Goal: Task Accomplishment & Management: Complete application form

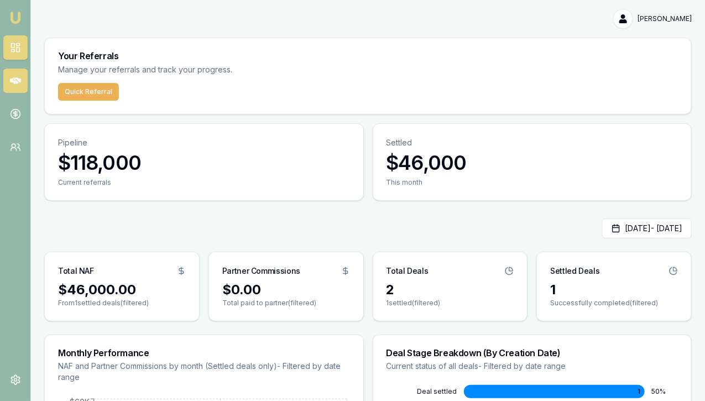
click at [17, 81] on icon at bounding box center [15, 80] width 11 height 11
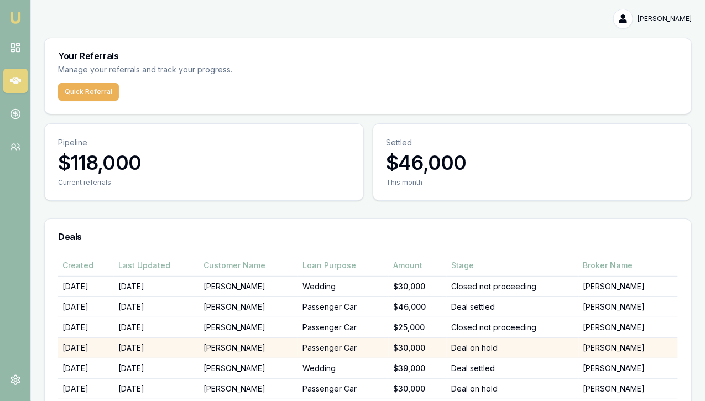
scroll to position [49, 0]
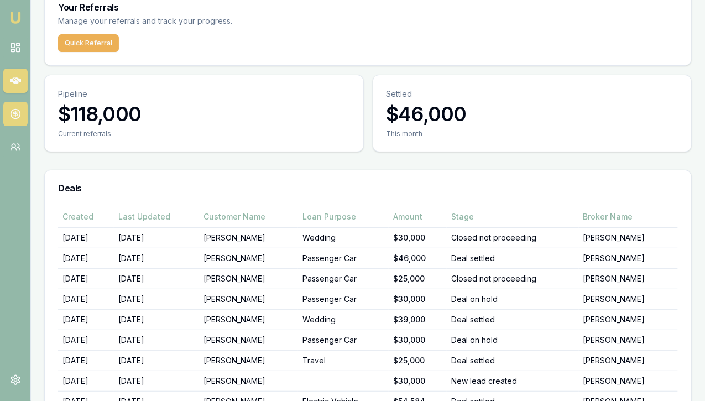
click at [20, 113] on circle at bounding box center [14, 113] width 9 height 9
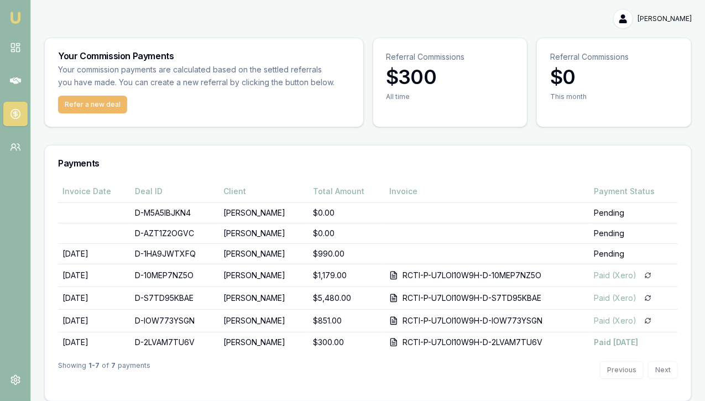
click at [106, 101] on button "Refer a new deal" at bounding box center [92, 105] width 69 height 18
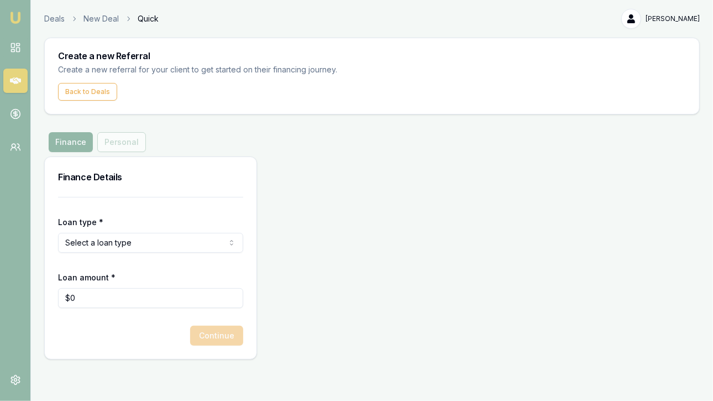
click at [91, 241] on html "Emu Money Deals New Deal Quick [PERSON_NAME] Toggle Menu Create a new Referral …" at bounding box center [356, 200] width 713 height 401
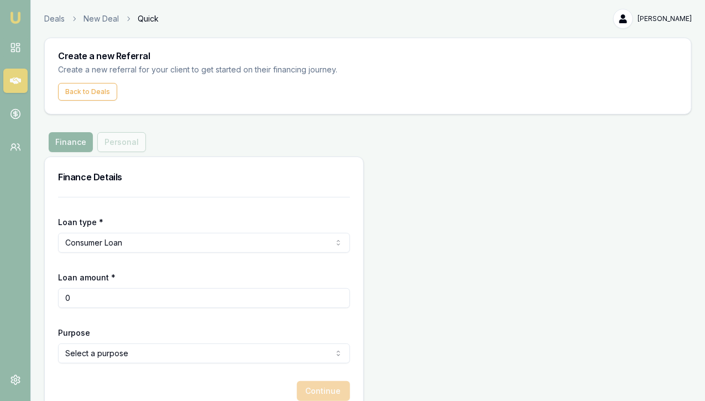
click at [80, 297] on input "0" at bounding box center [204, 298] width 292 height 20
type input "0"
type input "$30,000"
click at [120, 326] on div "Purpose Select a purpose Home Renovation Education Medical Travel Engagement Ri…" at bounding box center [204, 344] width 292 height 38
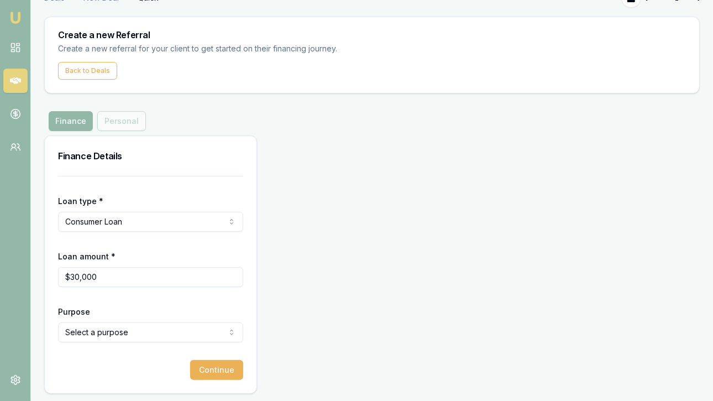
click at [113, 333] on html "Emu Money Deals New Deal Quick [PERSON_NAME] Toggle Menu Create a new Referral …" at bounding box center [356, 179] width 713 height 401
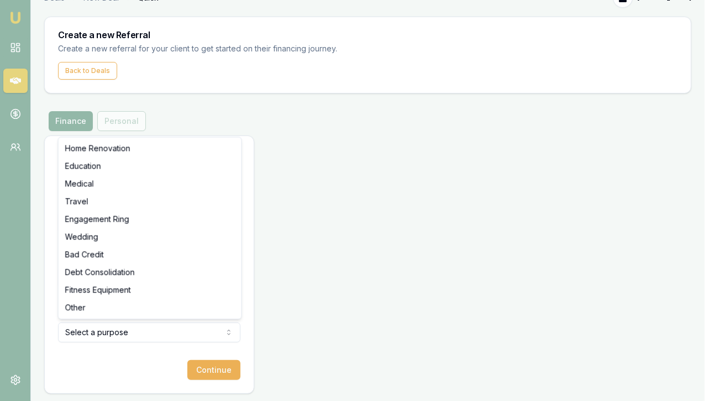
select select "TRAVEL"
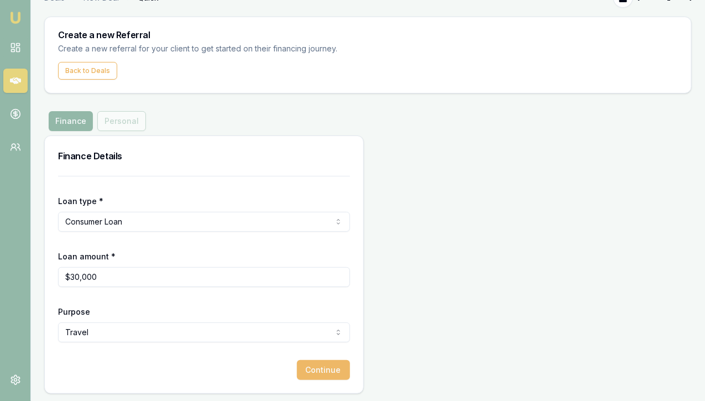
click at [297, 369] on button "Continue" at bounding box center [323, 370] width 53 height 20
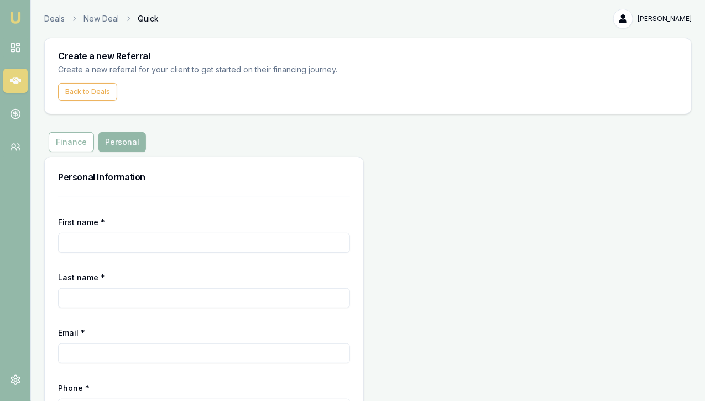
click at [92, 243] on input "First name *" at bounding box center [204, 243] width 292 height 20
type input "[PERSON_NAME]"
click at [85, 297] on input "Last name *" at bounding box center [204, 298] width 292 height 20
type input "KAUR"
click at [83, 353] on input "Email *" at bounding box center [204, 353] width 292 height 20
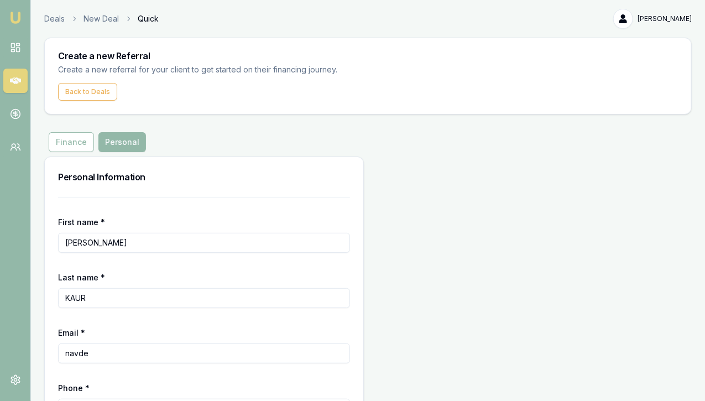
type input "navde"
